Goal: Task Accomplishment & Management: Use online tool/utility

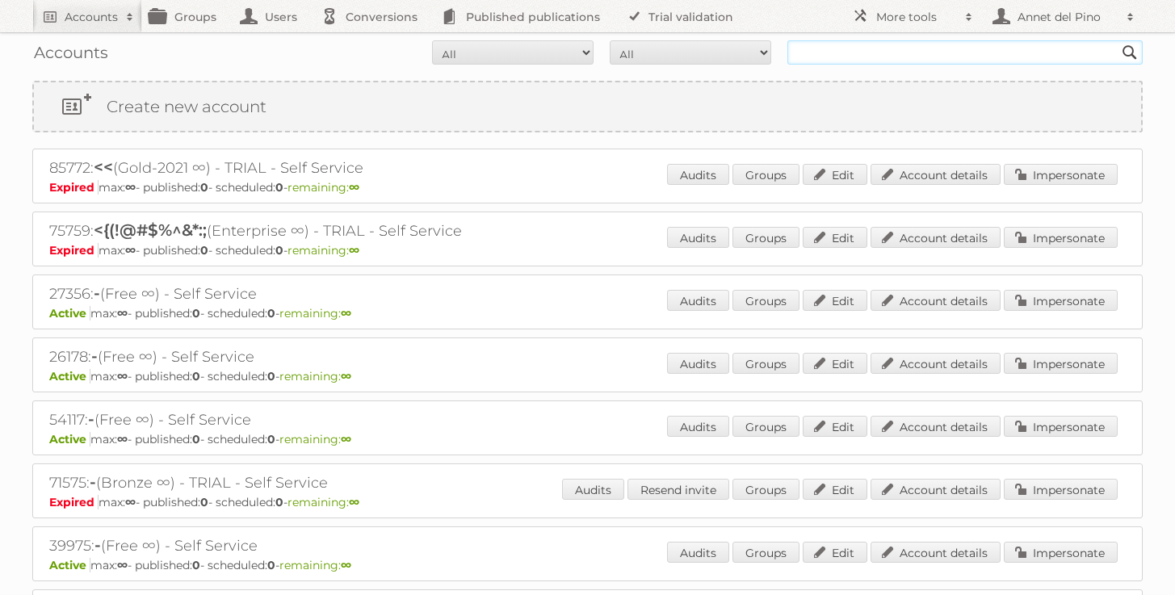
click at [825, 46] on input "text" at bounding box center [964, 52] width 355 height 24
type input "midocean"
click at [1118, 40] on input "Search" at bounding box center [1130, 52] width 24 height 24
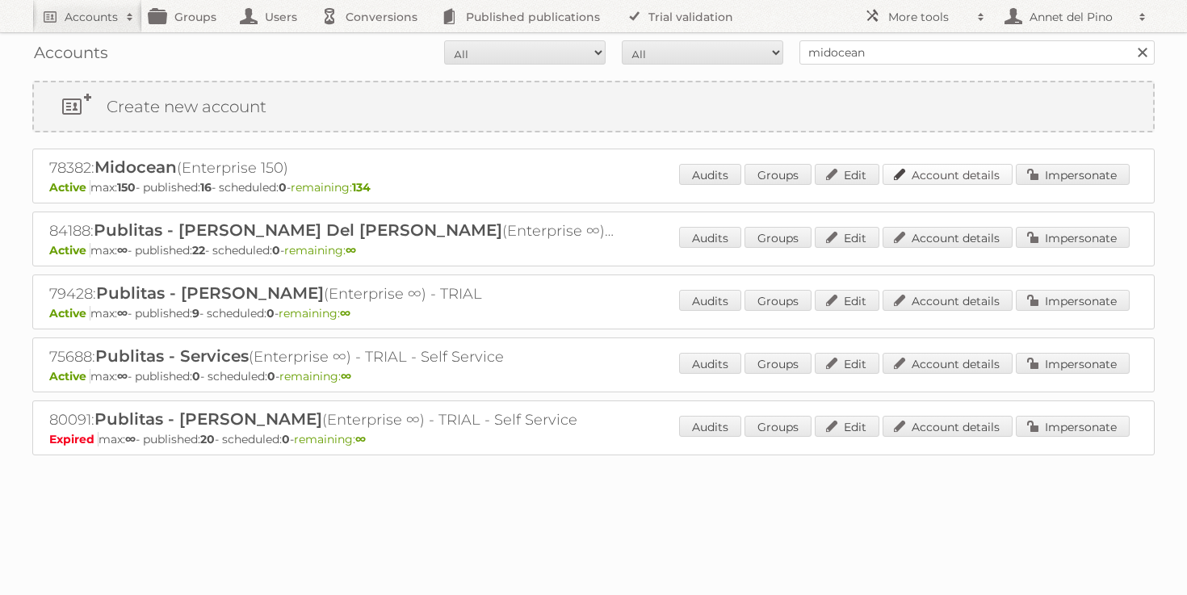
click at [946, 170] on link "Account details" at bounding box center [948, 174] width 130 height 21
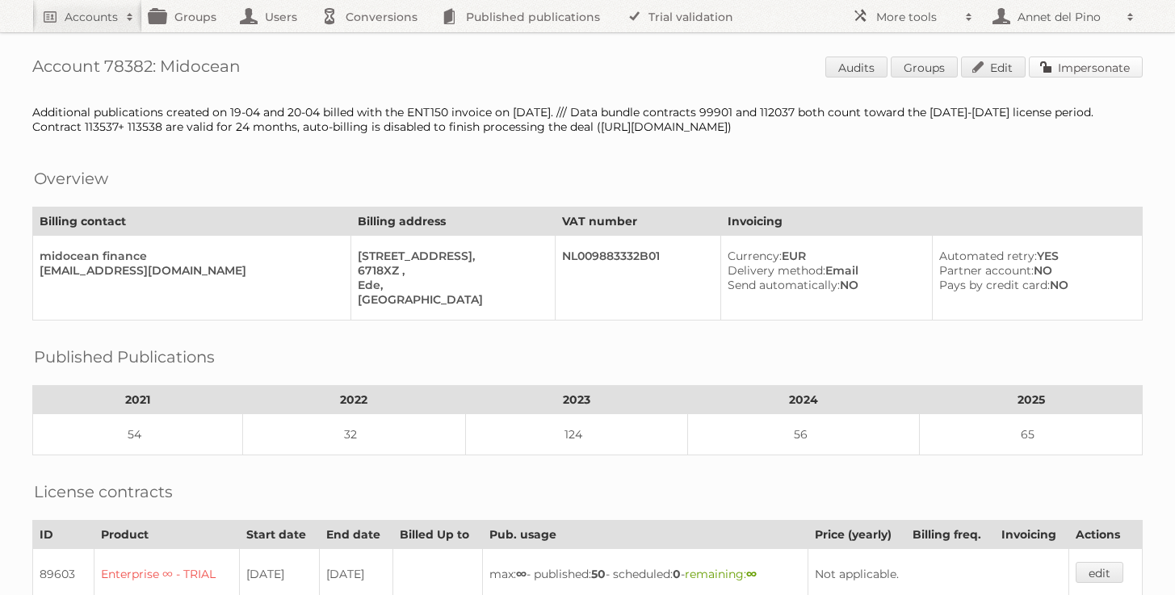
click at [1104, 66] on link "Impersonate" at bounding box center [1086, 67] width 114 height 21
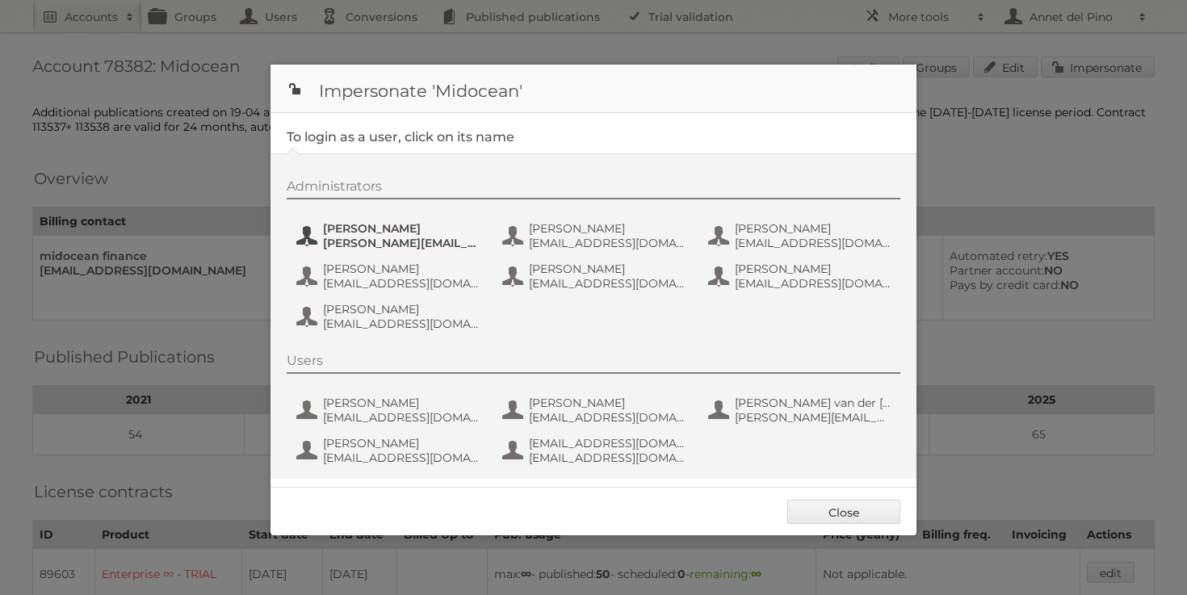
click at [427, 224] on span "[PERSON_NAME]" at bounding box center [401, 228] width 157 height 15
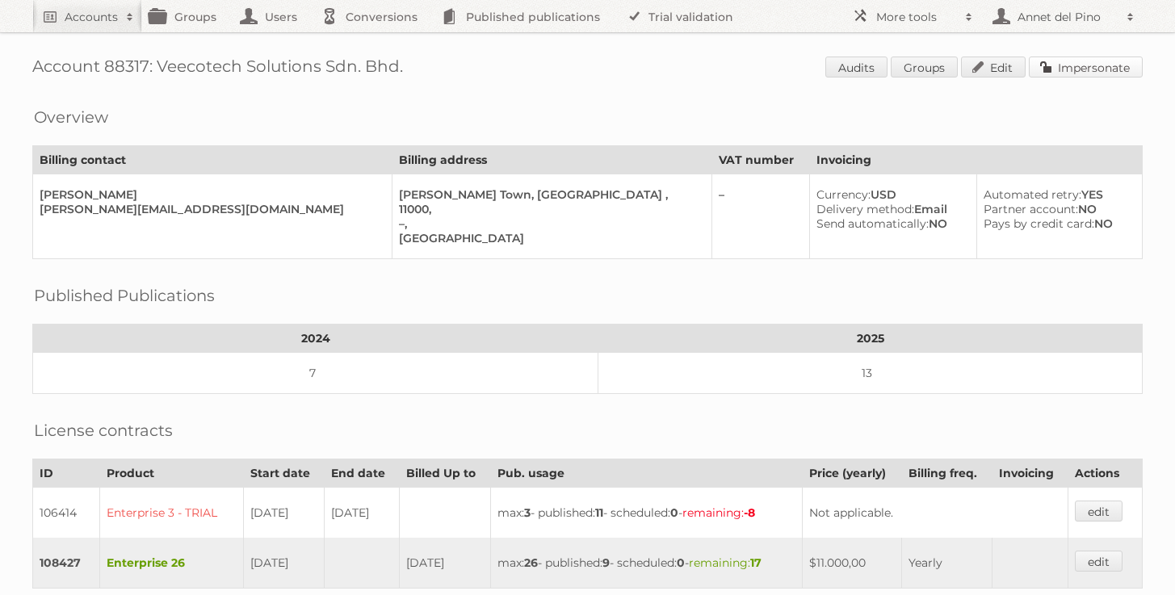
click at [1067, 62] on link "Impersonate" at bounding box center [1086, 67] width 114 height 21
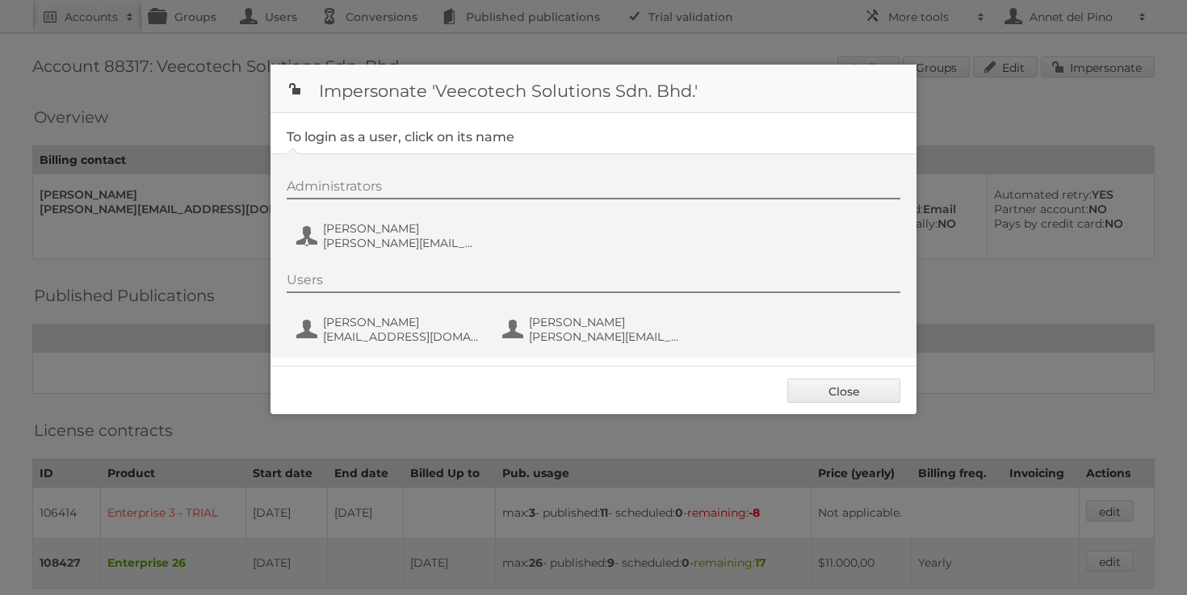
click at [454, 254] on div "Administrators [PERSON_NAME] [PERSON_NAME][EMAIL_ADDRESS][DOMAIN_NAME]" at bounding box center [602, 217] width 630 height 78
click at [445, 240] on span "[PERSON_NAME][EMAIL_ADDRESS][DOMAIN_NAME]" at bounding box center [401, 243] width 157 height 15
